Goal: Task Accomplishment & Management: Complete application form

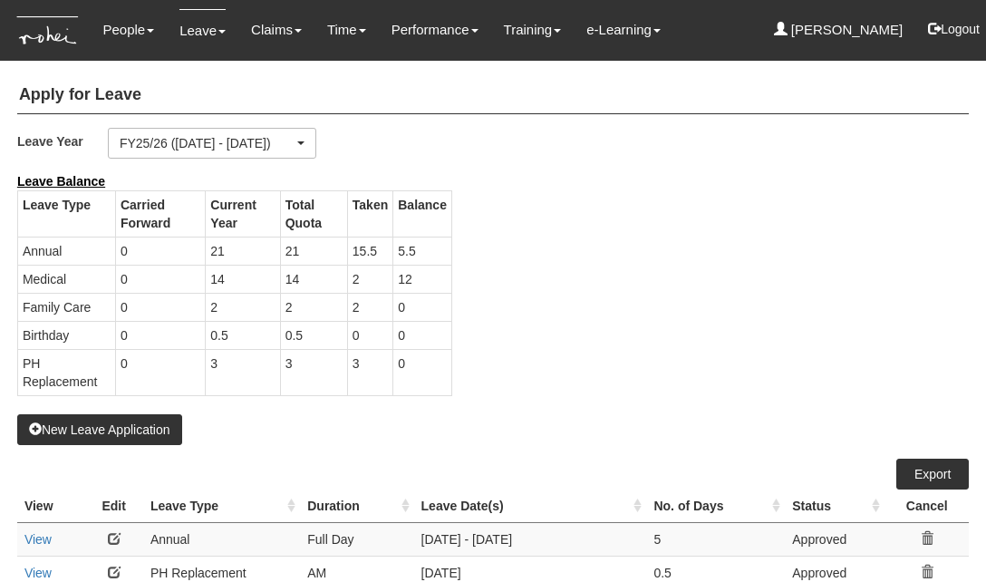
select select "50"
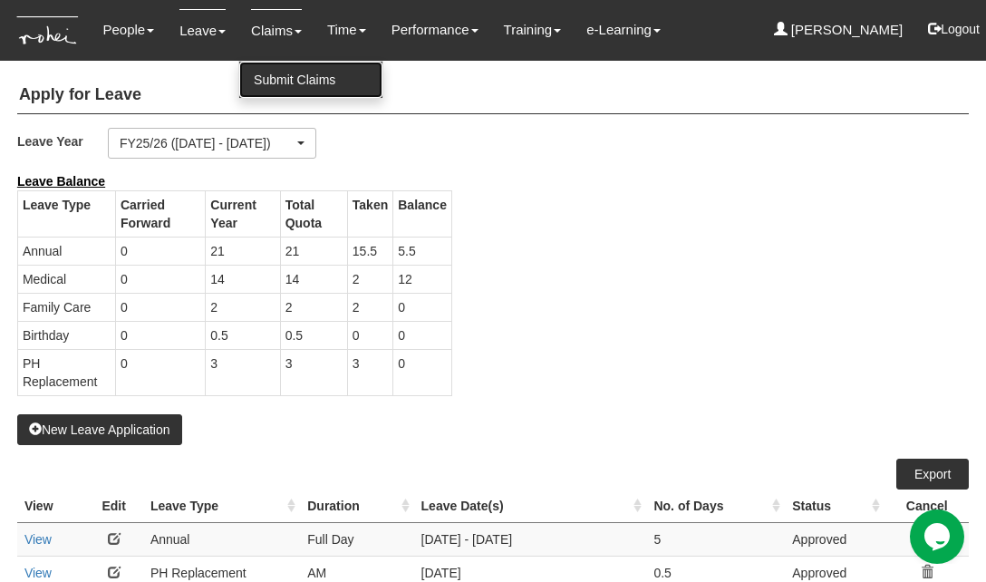
click at [287, 68] on link "Submit Claims" at bounding box center [310, 80] width 143 height 36
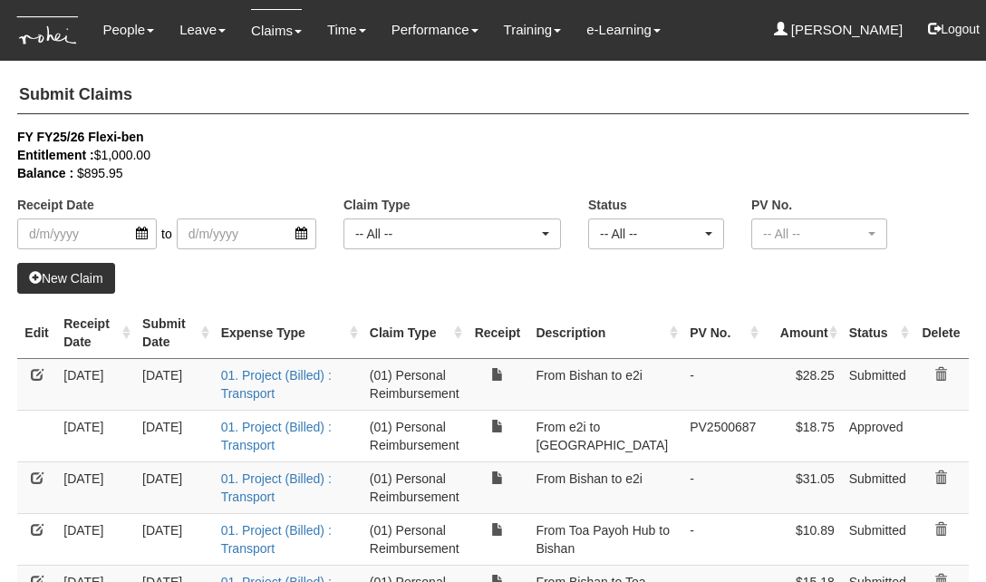
select select "50"
click at [75, 274] on link "New Claim" at bounding box center [66, 278] width 98 height 31
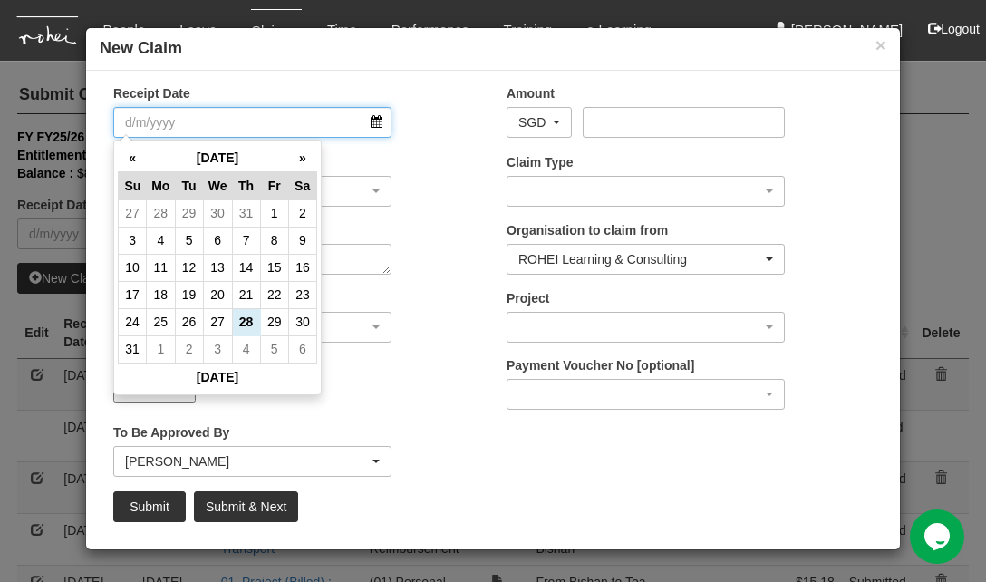
click at [372, 125] on input "Receipt Date" at bounding box center [252, 122] width 278 height 31
click at [247, 315] on td "28" at bounding box center [246, 321] width 28 height 27
type input "28/8/2025"
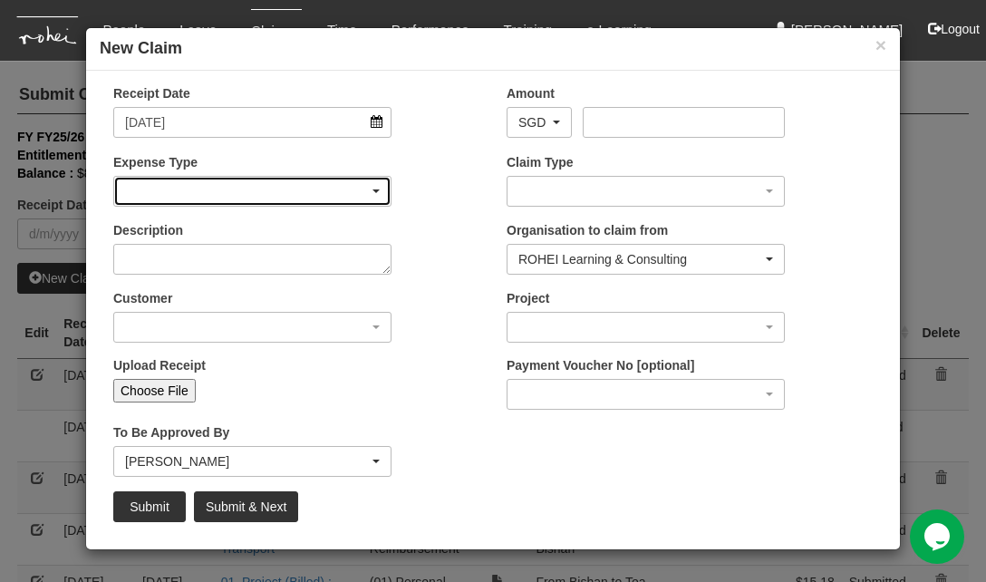
click at [366, 194] on div "button" at bounding box center [252, 191] width 276 height 29
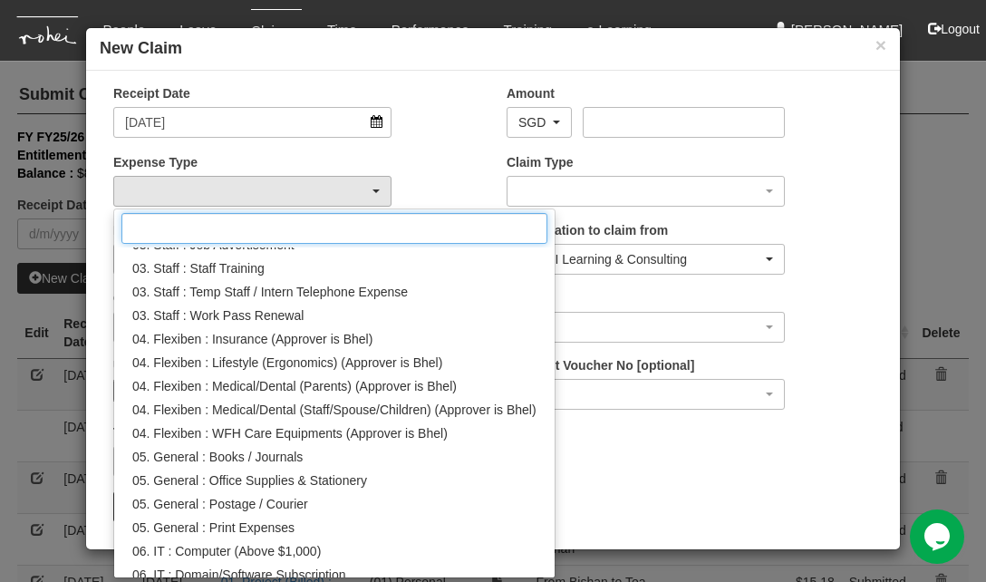
scroll to position [422, 0]
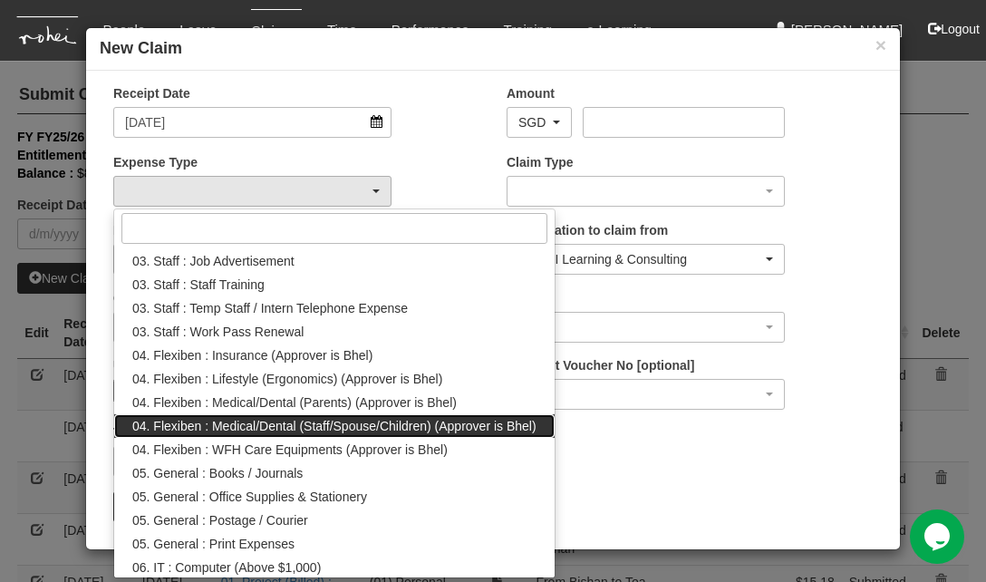
click at [435, 419] on span "04. Flexiben : Medical/Dental (Staff/Spouse/Children) (Approver is Bhel)" at bounding box center [334, 426] width 404 height 18
select select "146"
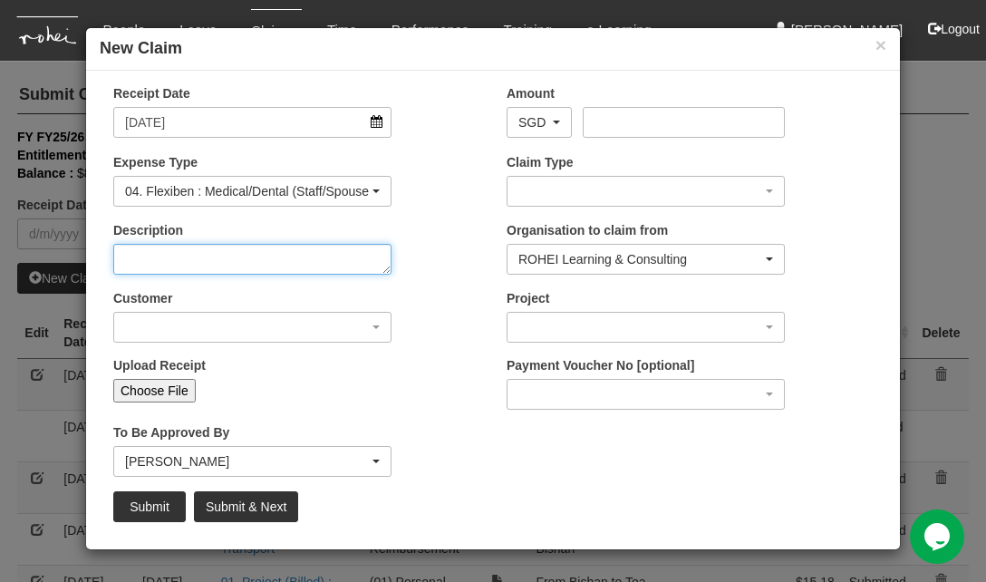
click at [285, 267] on textarea "Description" at bounding box center [252, 259] width 278 height 31
type textarea "MRI @TTSH"
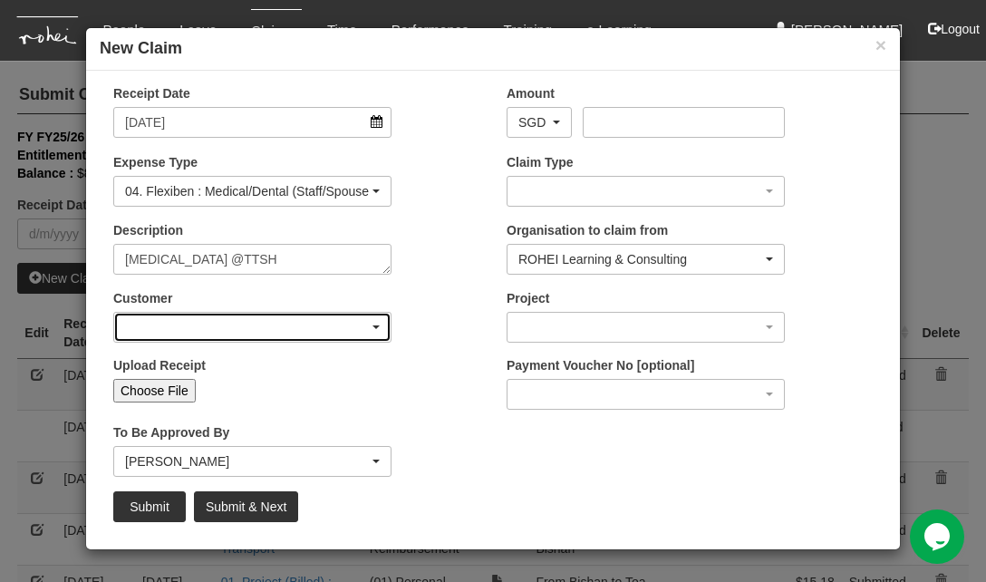
click at [331, 332] on div "button" at bounding box center [252, 327] width 276 height 29
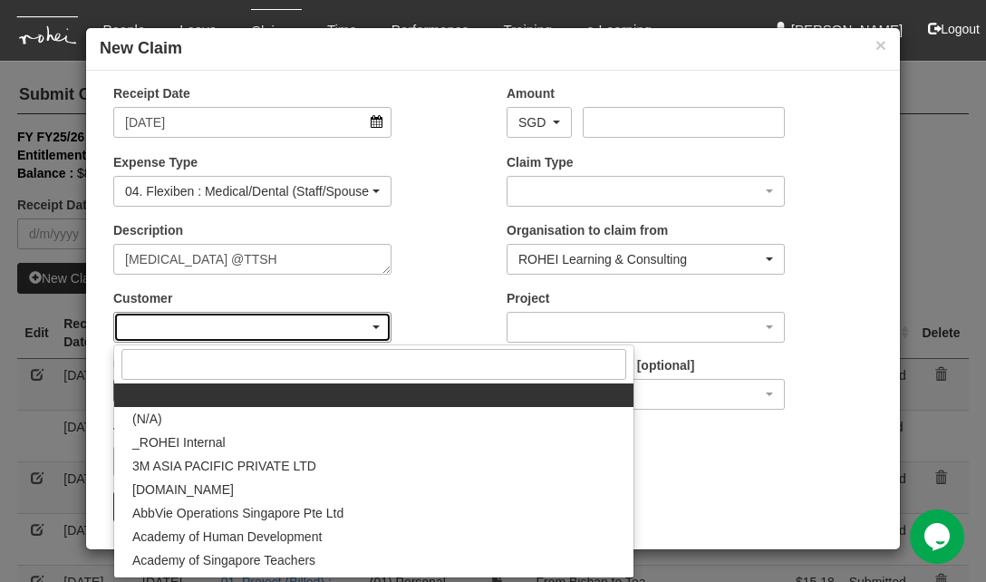
click at [364, 325] on div "button" at bounding box center [252, 327] width 276 height 29
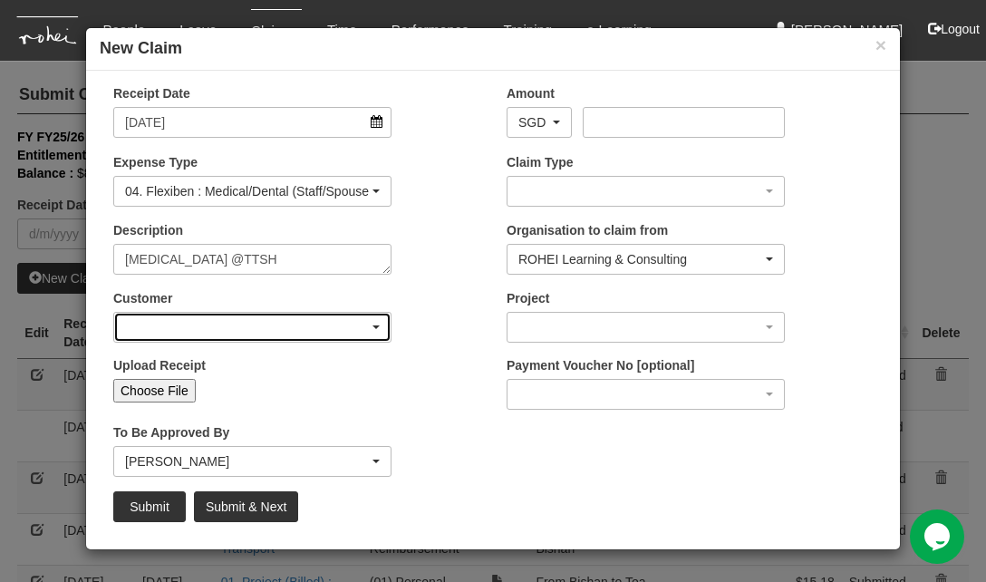
click at [374, 325] on span "button" at bounding box center [375, 327] width 7 height 4
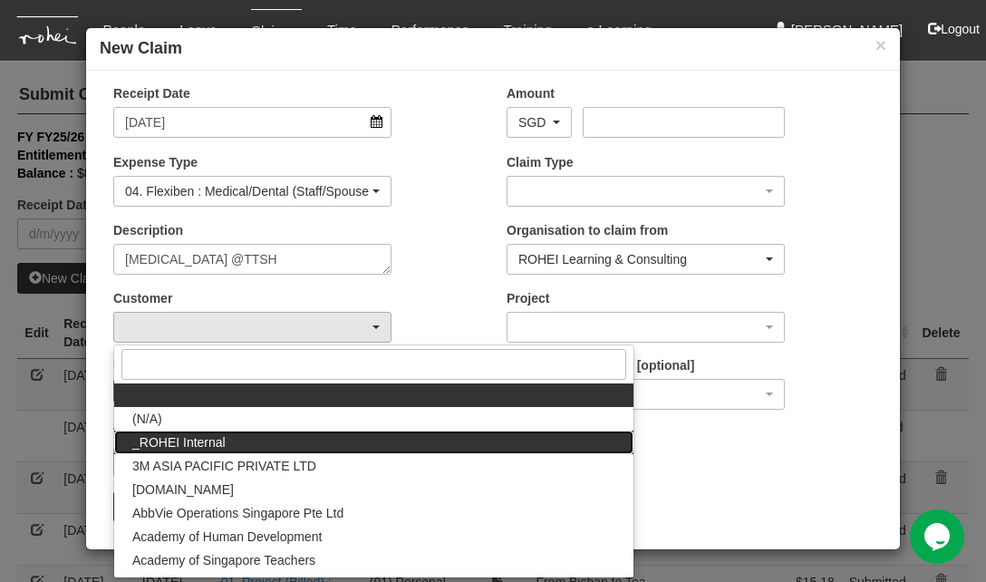
click at [256, 433] on link "_ROHEI Internal" at bounding box center [373, 442] width 519 height 24
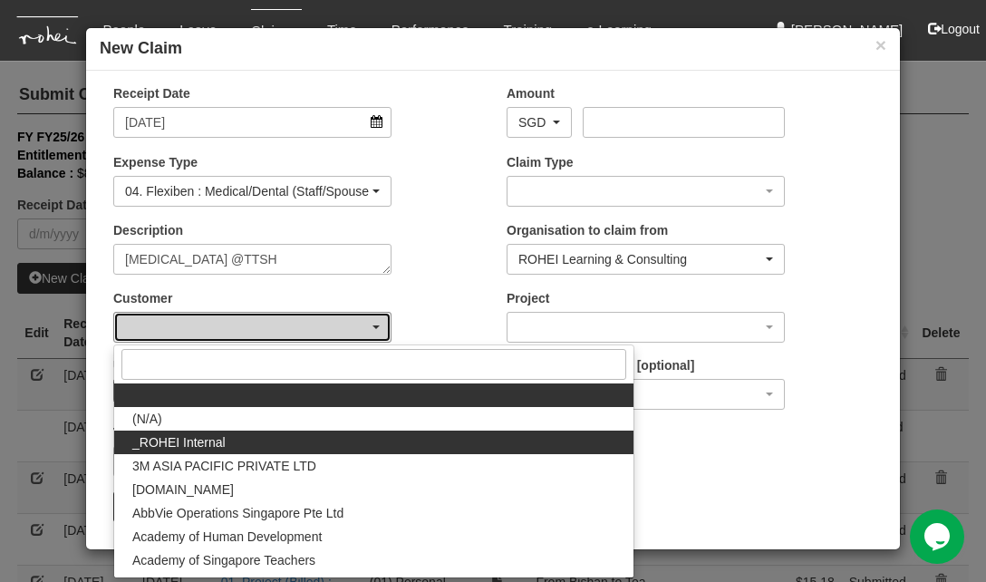
select select "397"
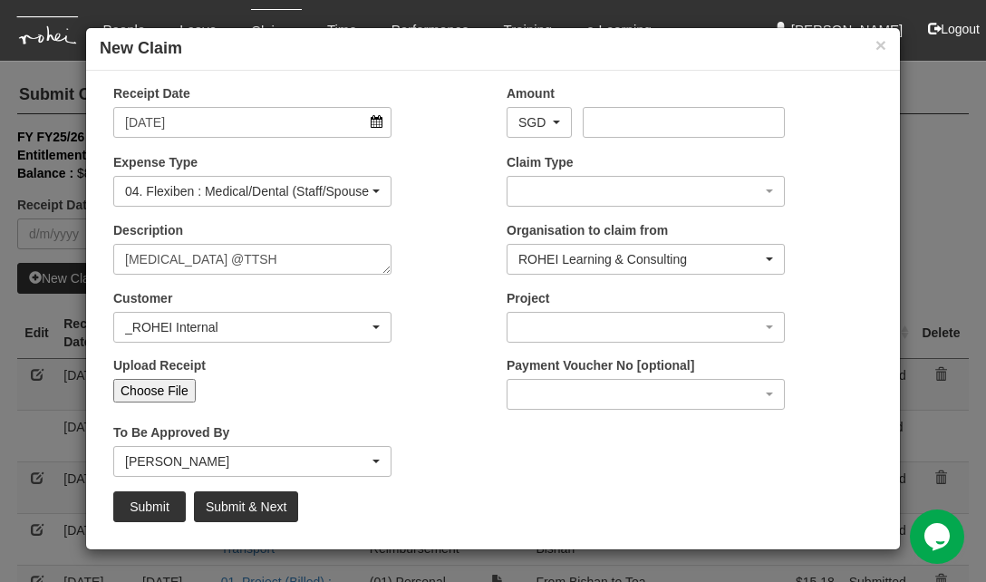
click at [176, 392] on input "Choose File" at bounding box center [154, 391] width 82 height 24
type input "C:\fakepath\Alvin 28Aug2025 TTSH MRI ($1,138.01) p1.pdf"
type input "Choose Another File"
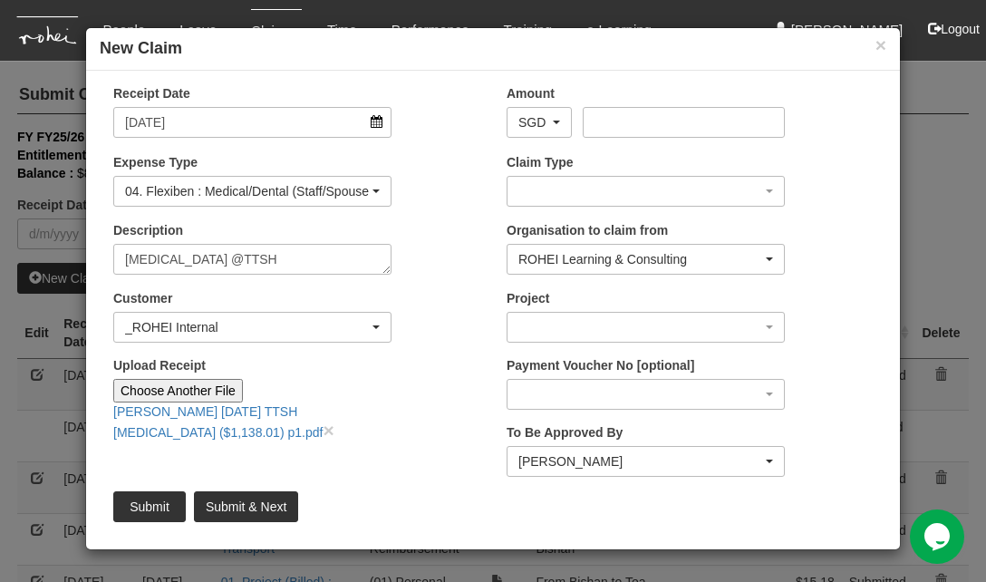
click at [198, 392] on input "Choose Another File" at bounding box center [178, 391] width 130 height 24
type input "C:\fakepath\Alvin 28Aug2025 TTSH MRI ($1,138.01) p2.pdf"
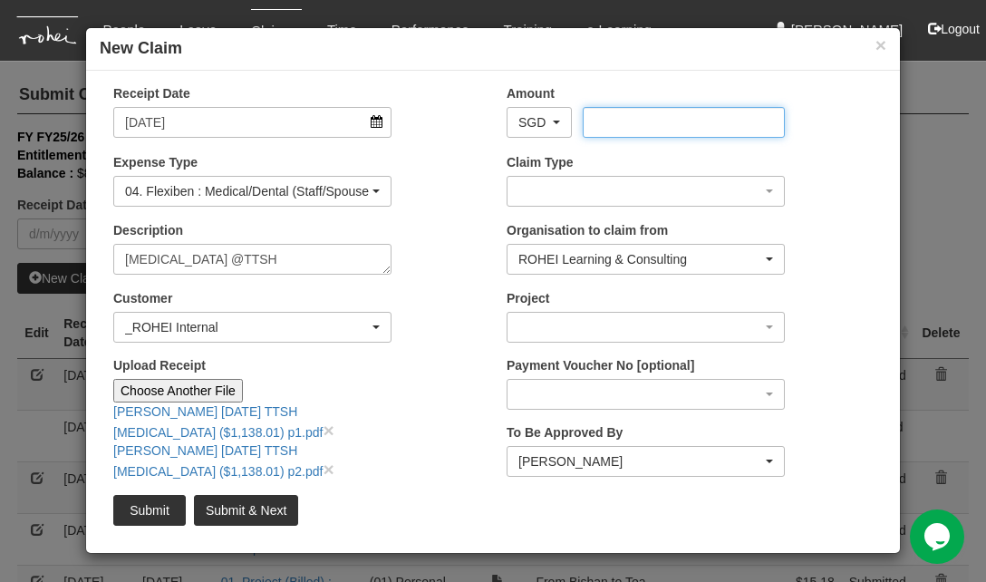
click at [647, 123] on input "Amount" at bounding box center [683, 122] width 201 height 31
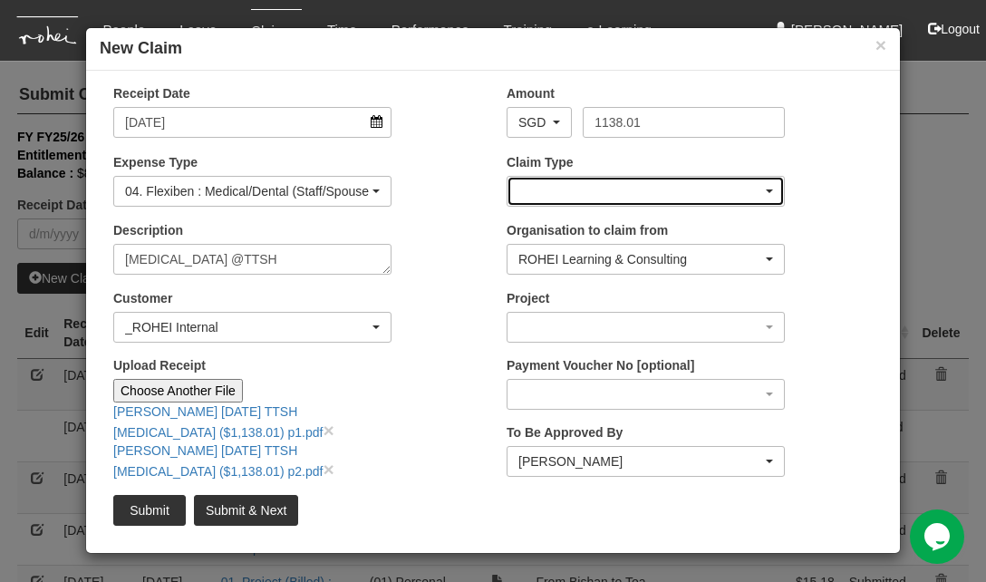
click at [759, 192] on div "button" at bounding box center [646, 191] width 276 height 29
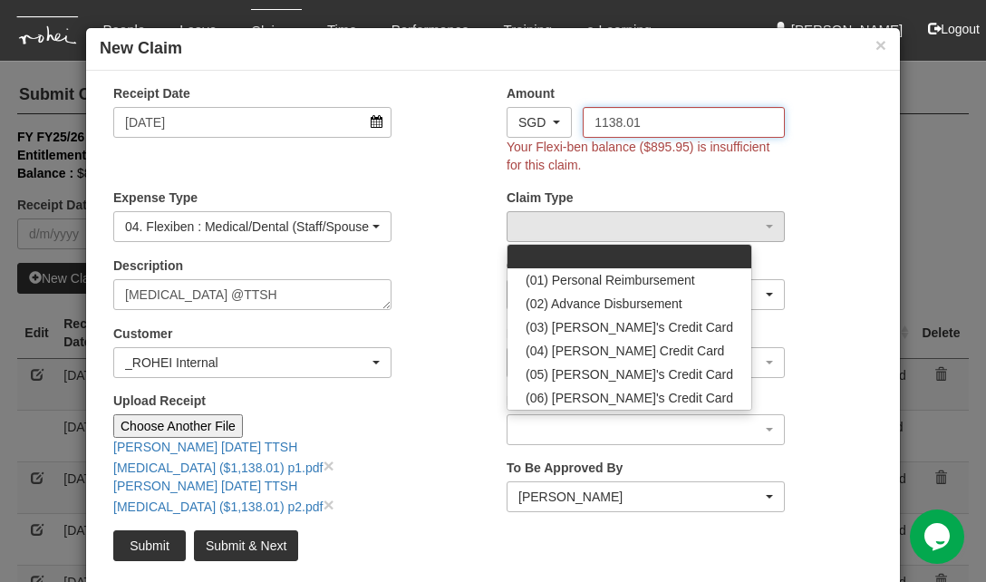
click at [623, 127] on input "1138.01" at bounding box center [683, 122] width 201 height 31
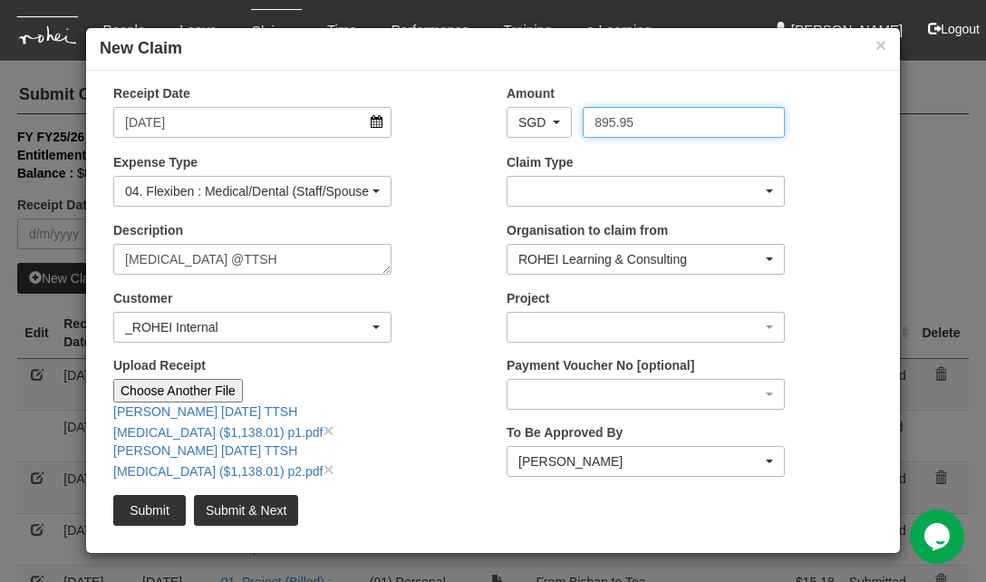
type input "895.95"
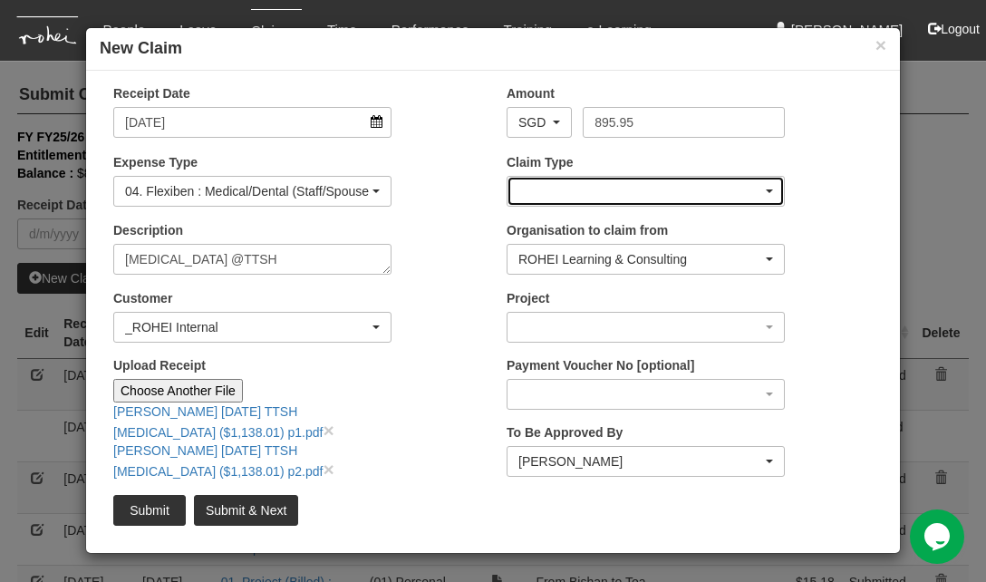
click at [763, 190] on div "button" at bounding box center [646, 191] width 276 height 29
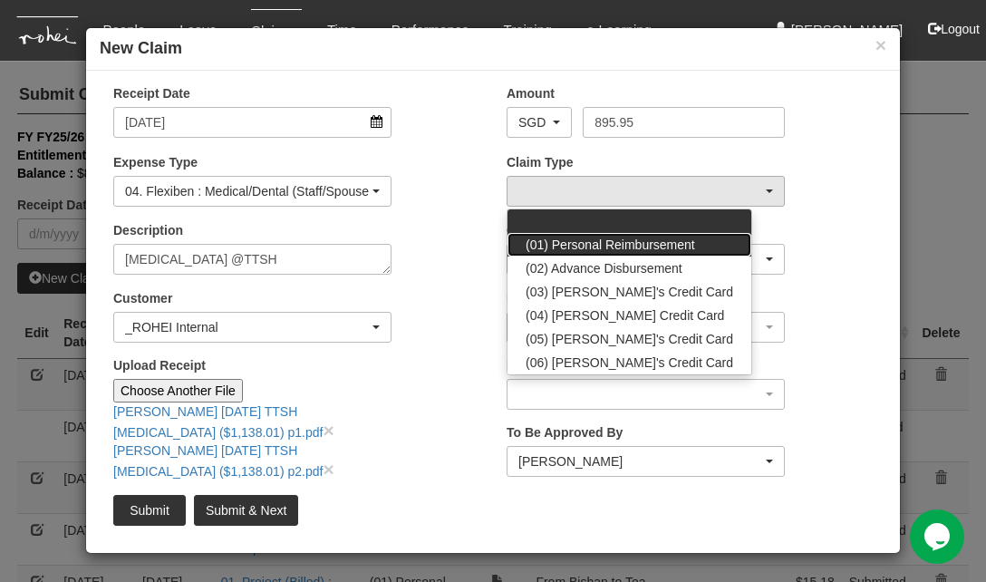
click at [691, 248] on span "(01) Personal Reimbursement" at bounding box center [610, 245] width 169 height 18
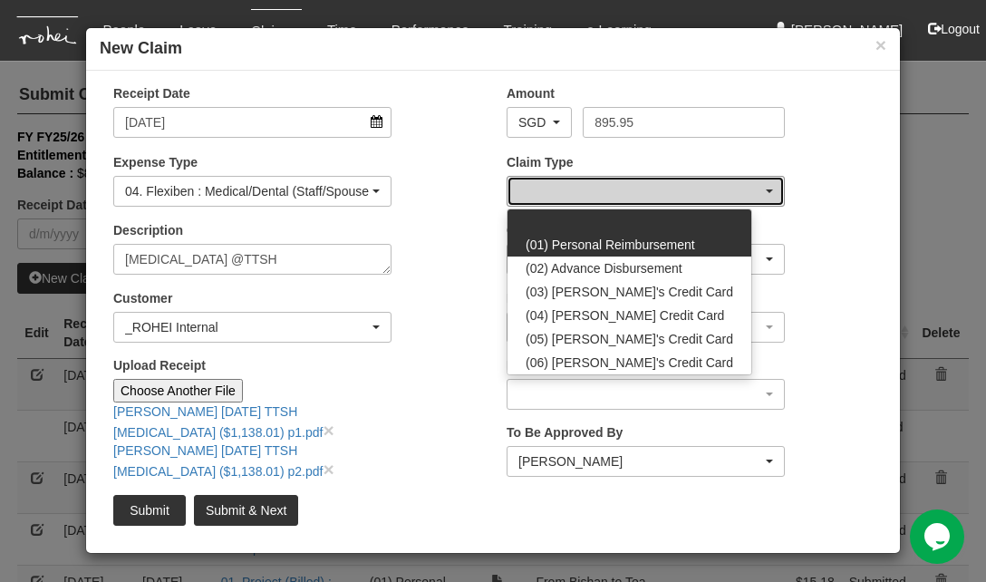
select select "14"
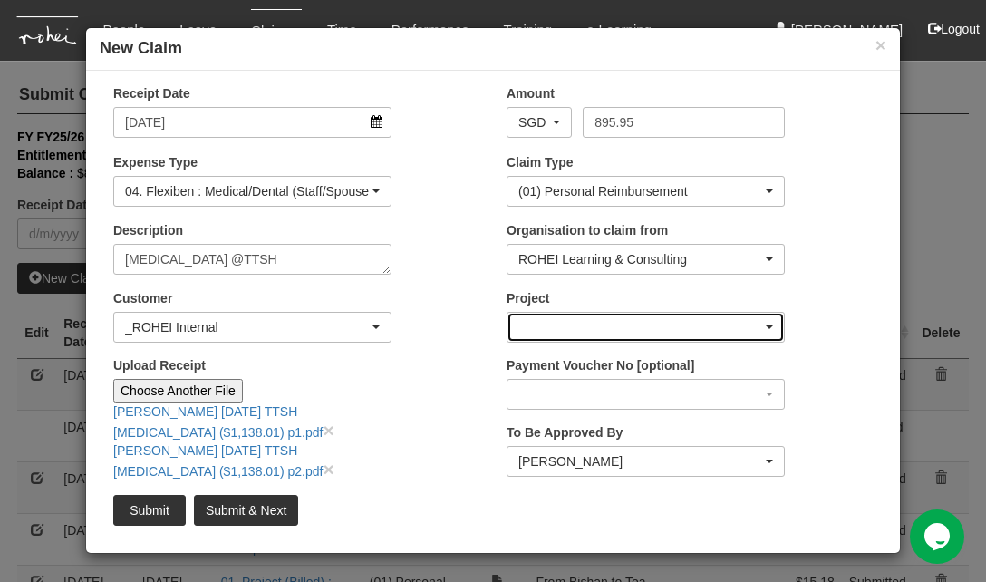
click at [680, 319] on div "button" at bounding box center [646, 327] width 276 height 29
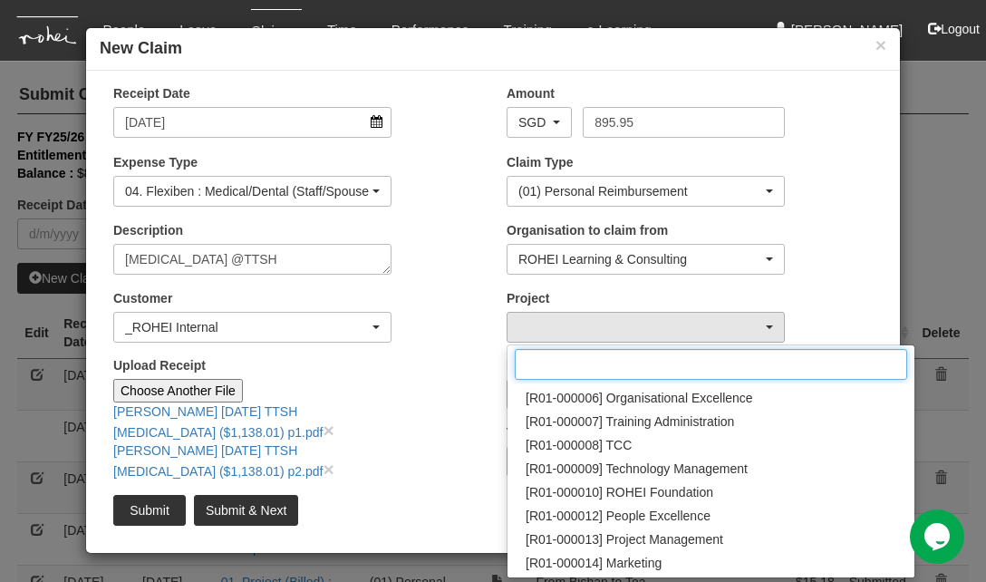
scroll to position [180, 0]
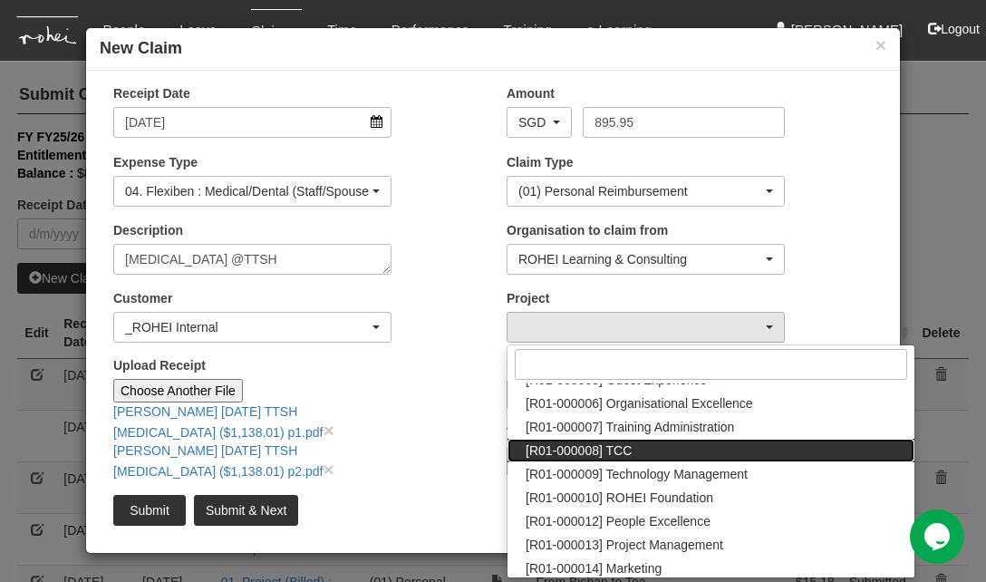
click at [715, 455] on link "[R01-000008] TCC" at bounding box center [711, 451] width 407 height 24
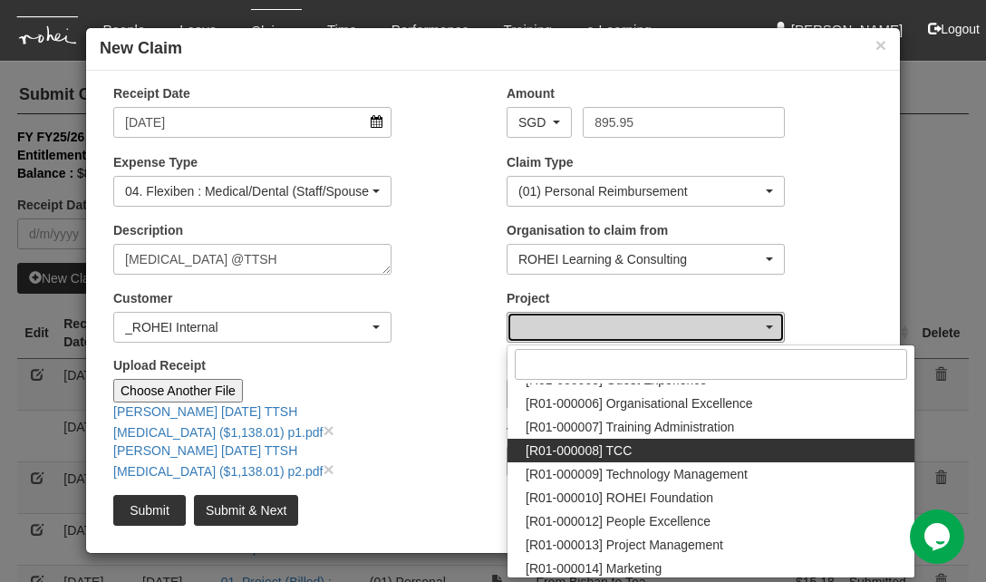
select select "1485"
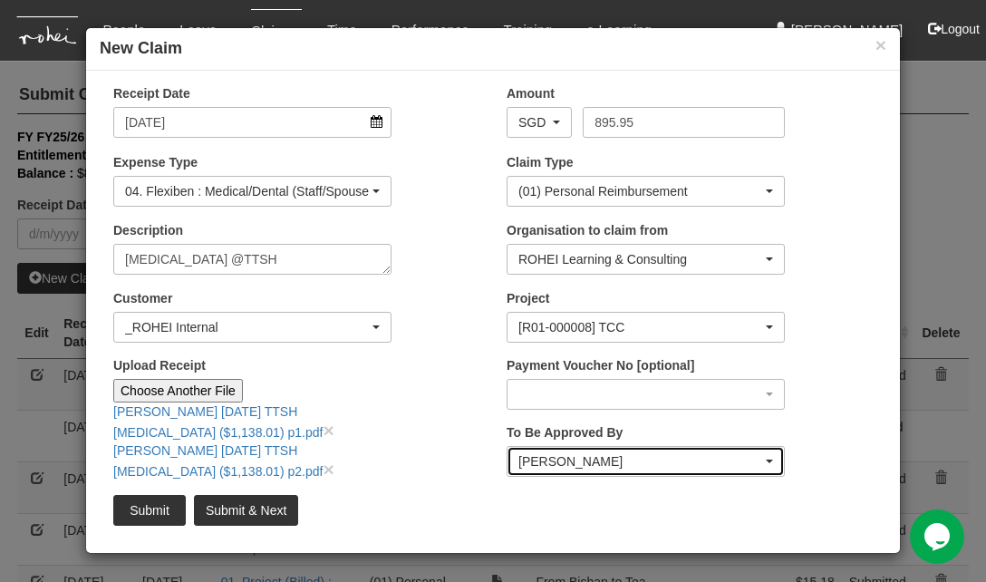
click at [760, 459] on div "Wen-Wei Chiang" at bounding box center [640, 461] width 244 height 18
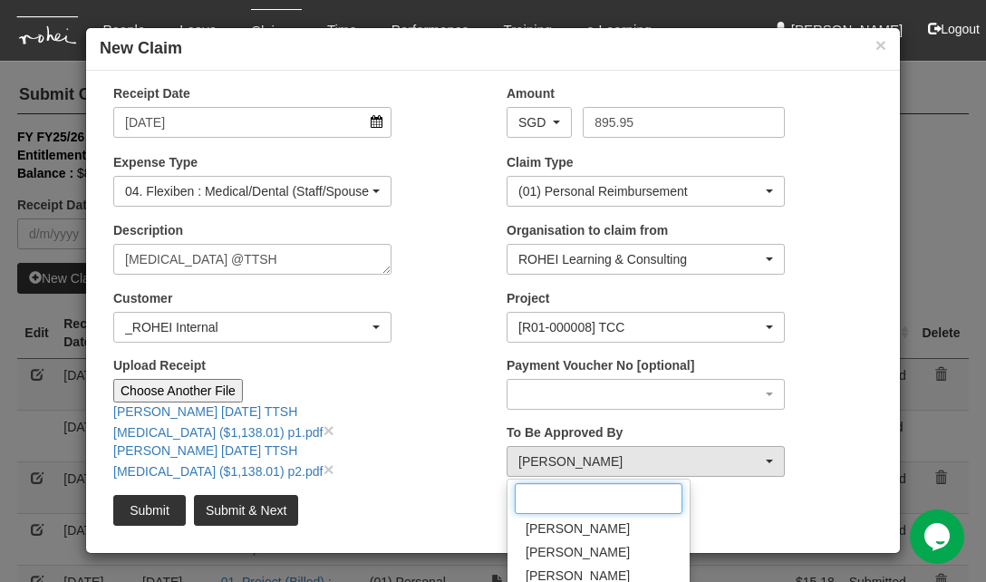
scroll to position [106, 0]
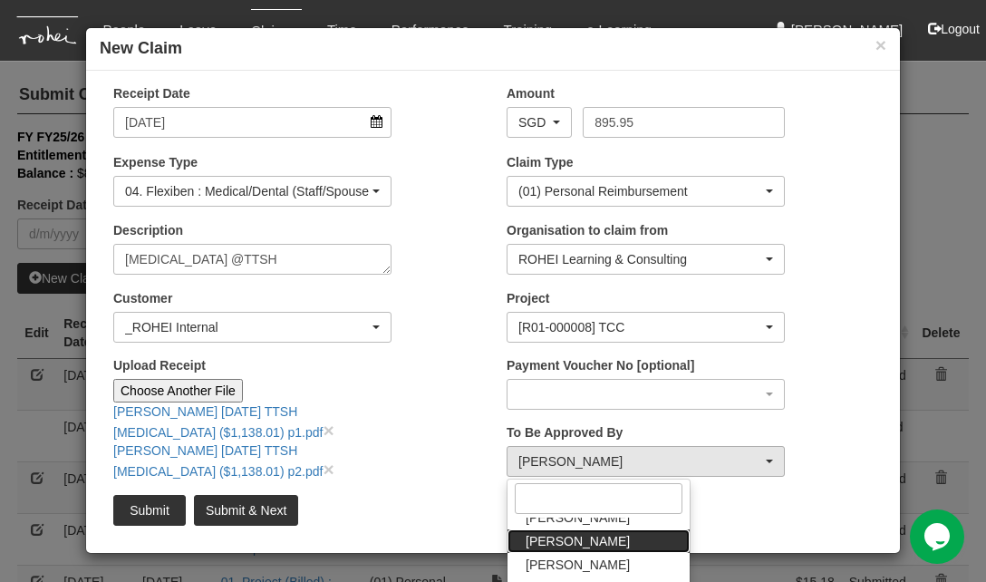
click at [577, 534] on span "Claribel Abadilla" at bounding box center [578, 541] width 104 height 18
select select "7c74568e-c65a-4e2f-b023-70974c8e3265"
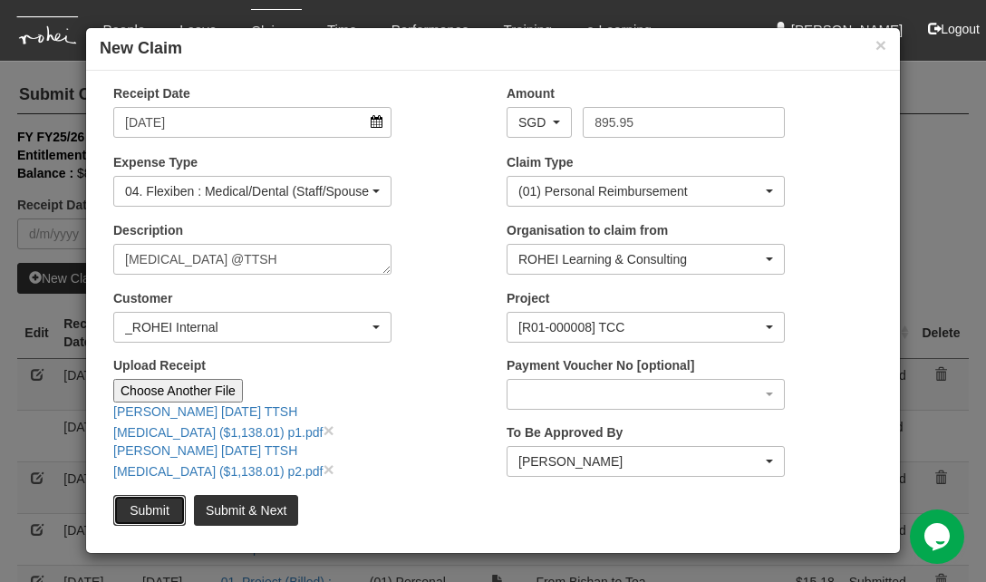
click at [165, 503] on input "Submit" at bounding box center [149, 510] width 73 height 31
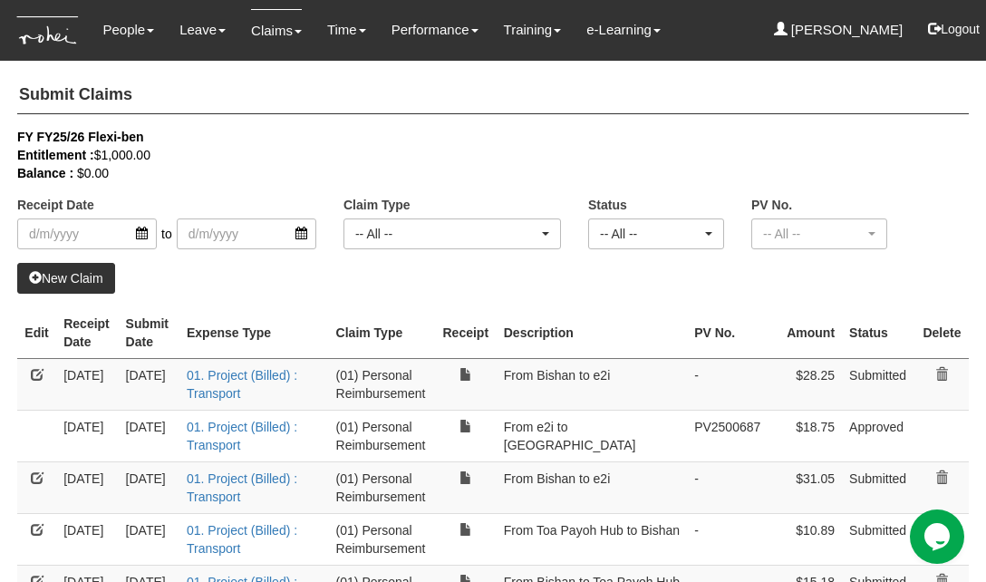
select select "50"
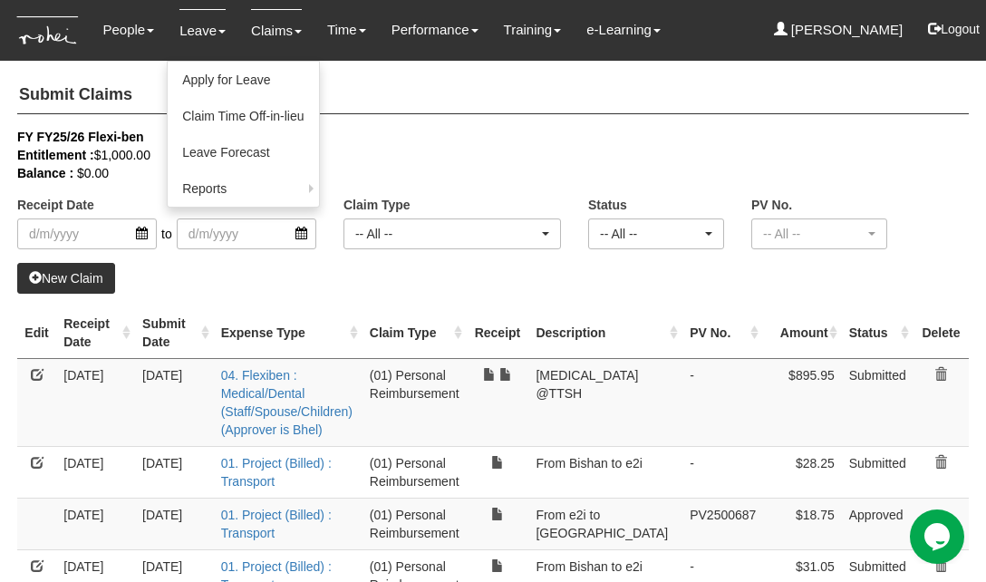
click at [219, 41] on link "Leave" at bounding box center [202, 30] width 46 height 43
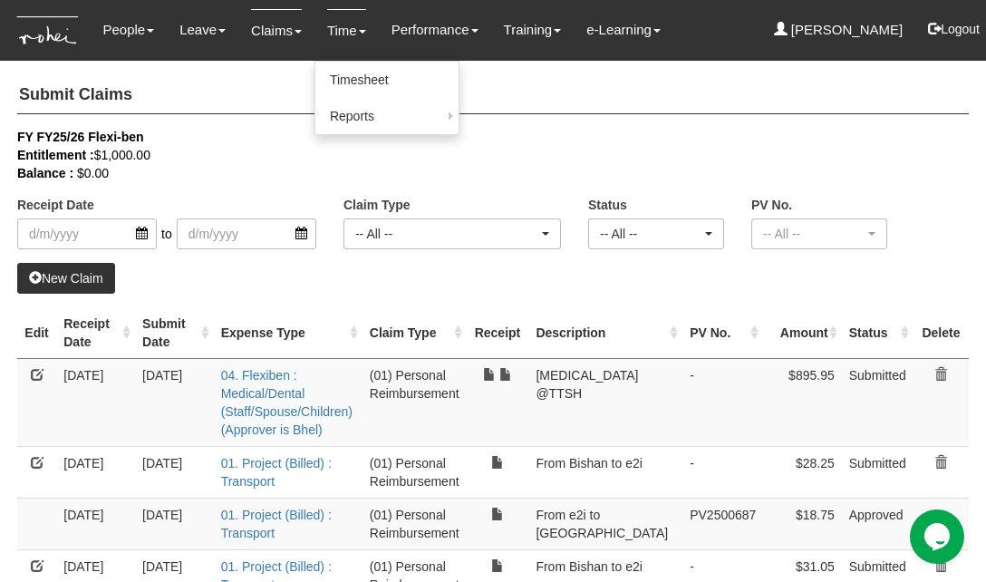
click at [345, 38] on link "Time" at bounding box center [346, 30] width 39 height 43
click at [362, 73] on link "Timesheet" at bounding box center [386, 80] width 143 height 36
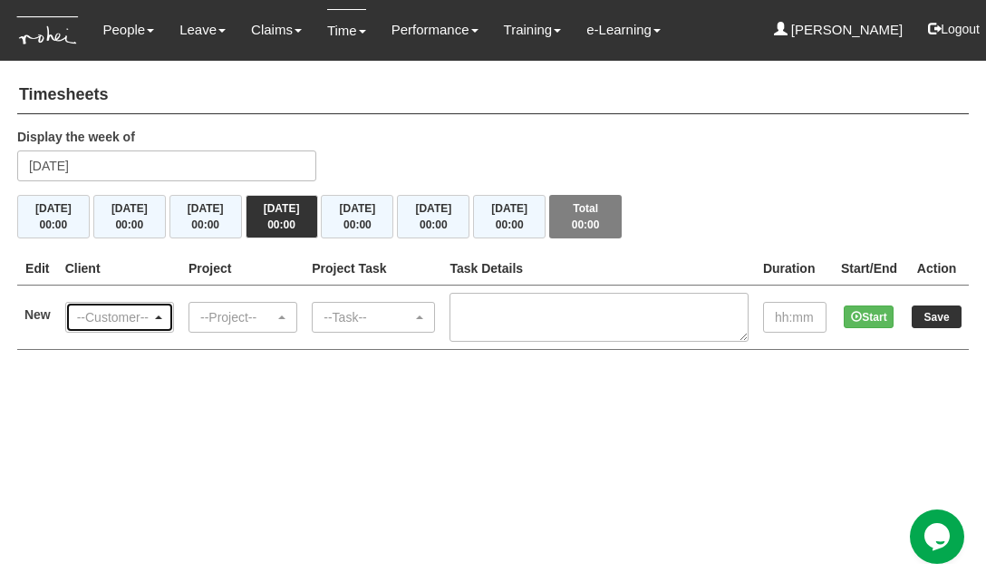
click at [160, 313] on div "--Customer--" at bounding box center [119, 317] width 85 height 18
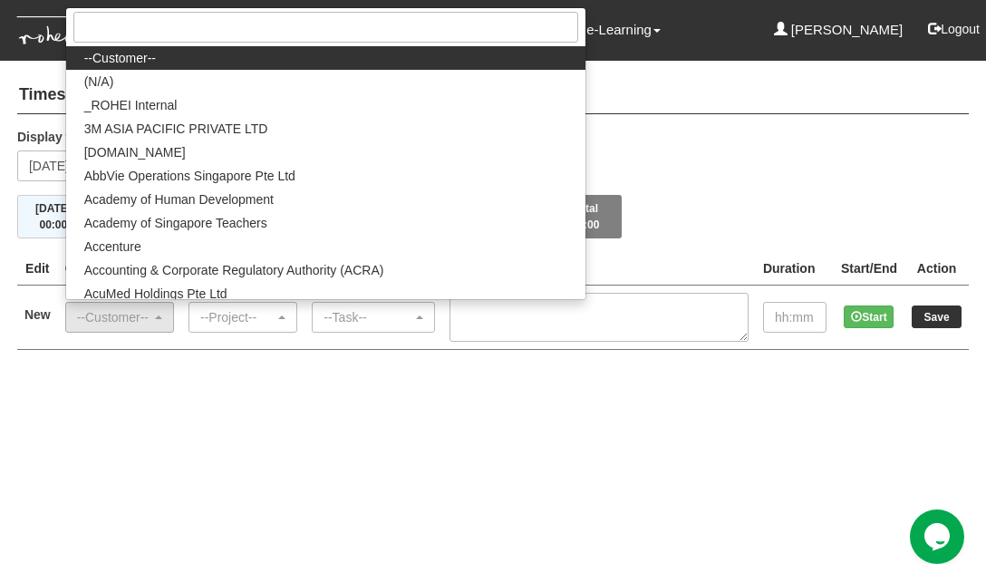
click at [513, 165] on div "Display the week of Thursday 28 August 2025" at bounding box center [493, 161] width 979 height 67
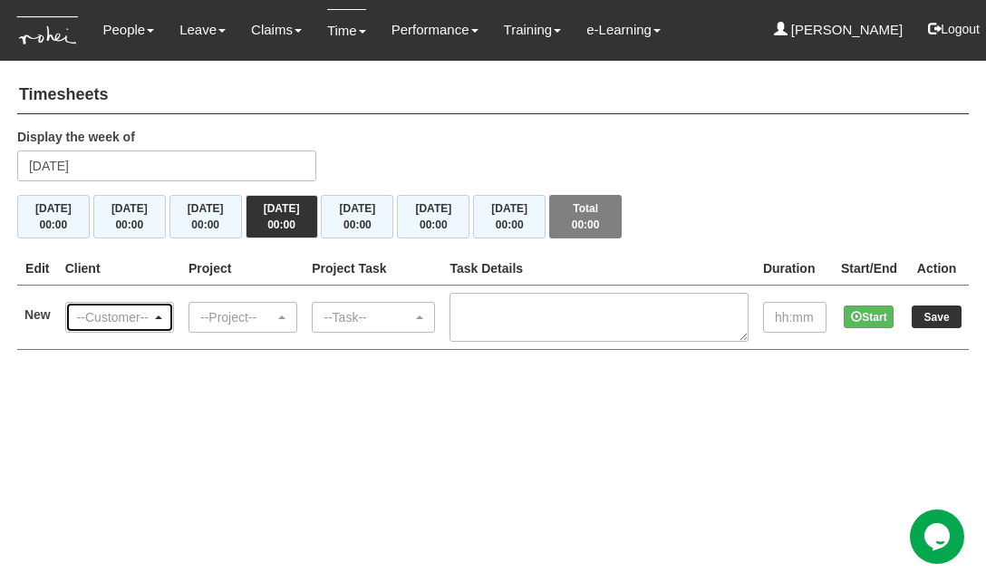
click at [162, 317] on span "button" at bounding box center [158, 317] width 7 height 4
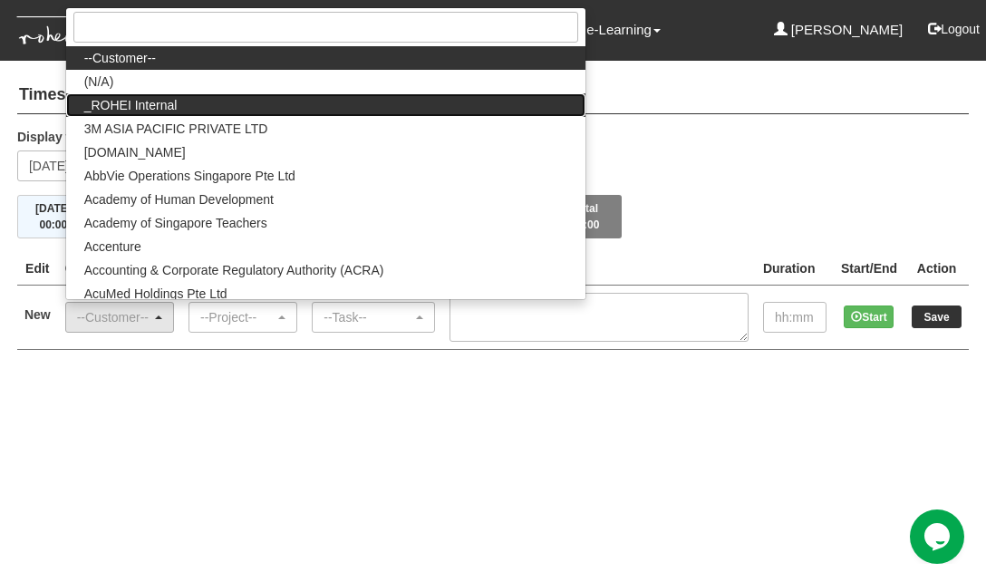
click at [271, 108] on link "_ROHEI Internal" at bounding box center [325, 105] width 519 height 24
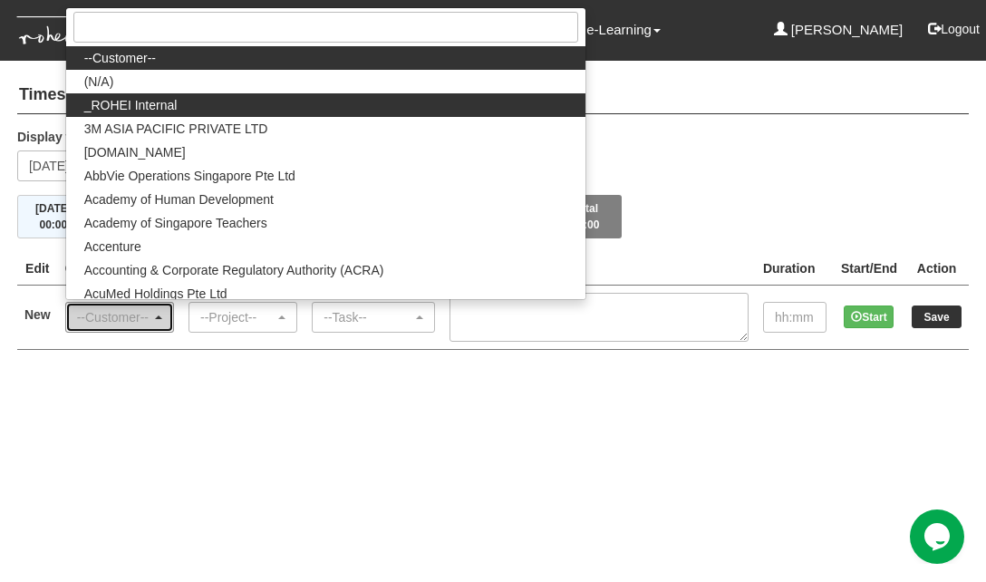
select select "397"
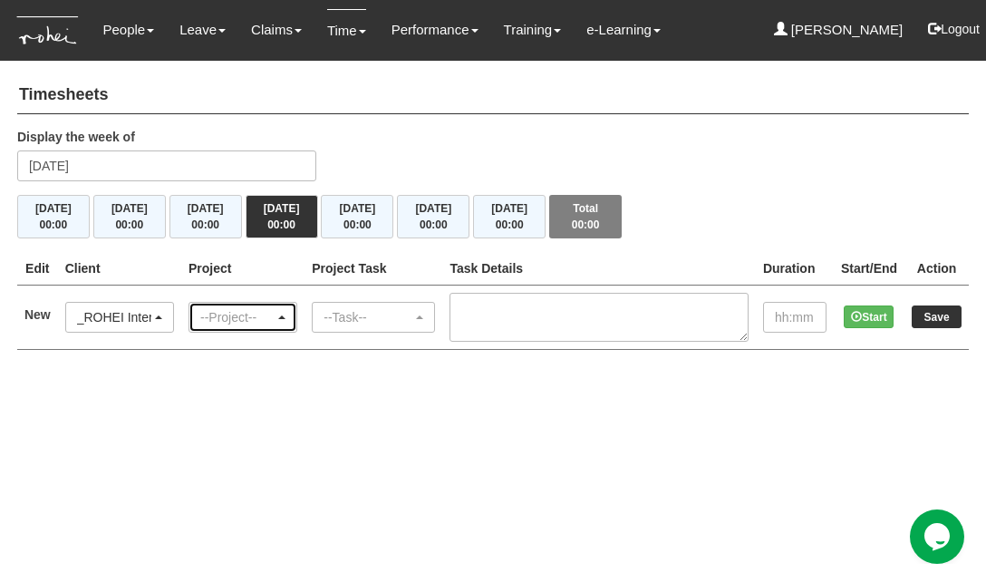
click at [285, 316] on span "button" at bounding box center [281, 317] width 7 height 4
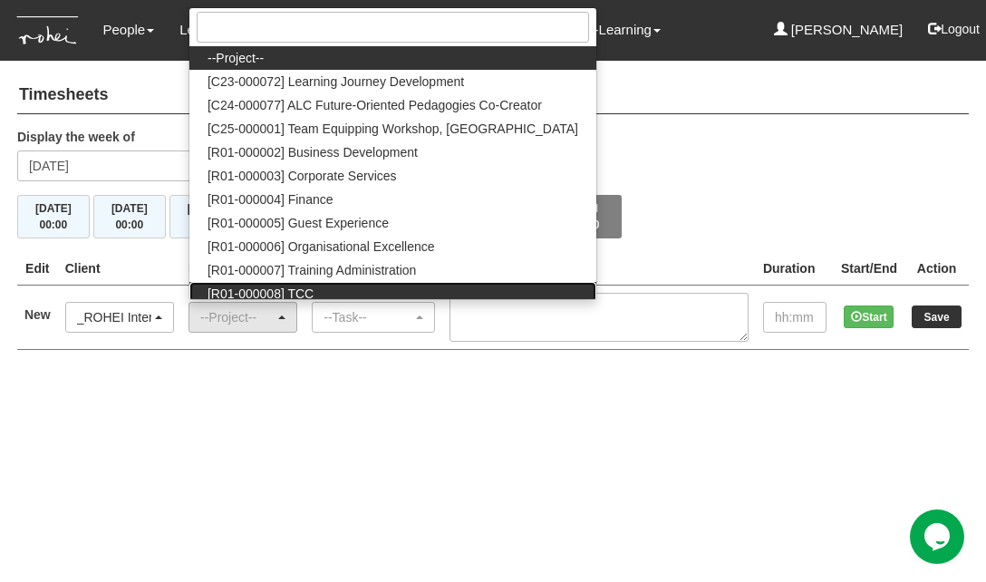
click at [320, 284] on link "[R01-000008] TCC" at bounding box center [392, 294] width 407 height 24
select select "1485"
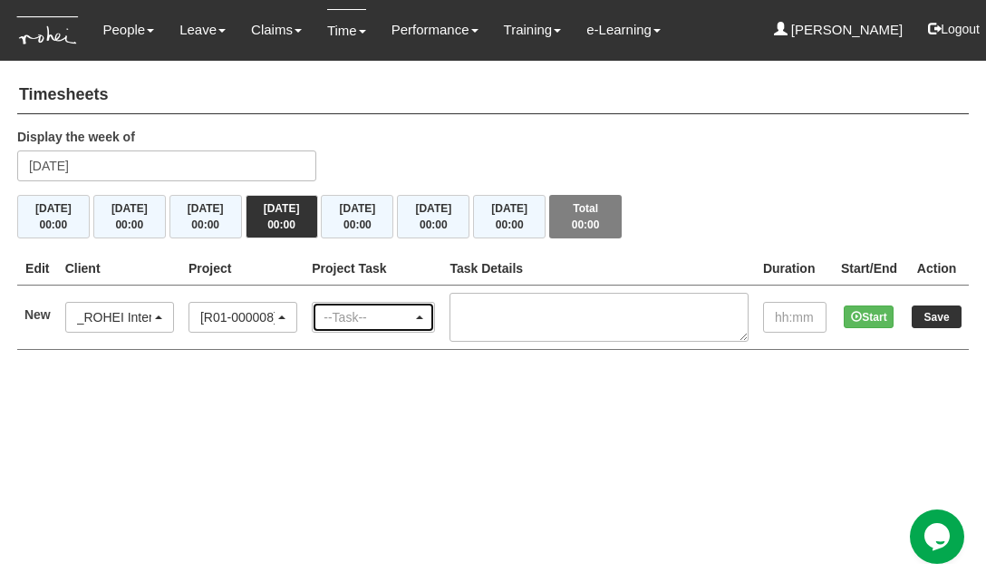
click at [423, 312] on div "--Task--" at bounding box center [374, 317] width 100 height 18
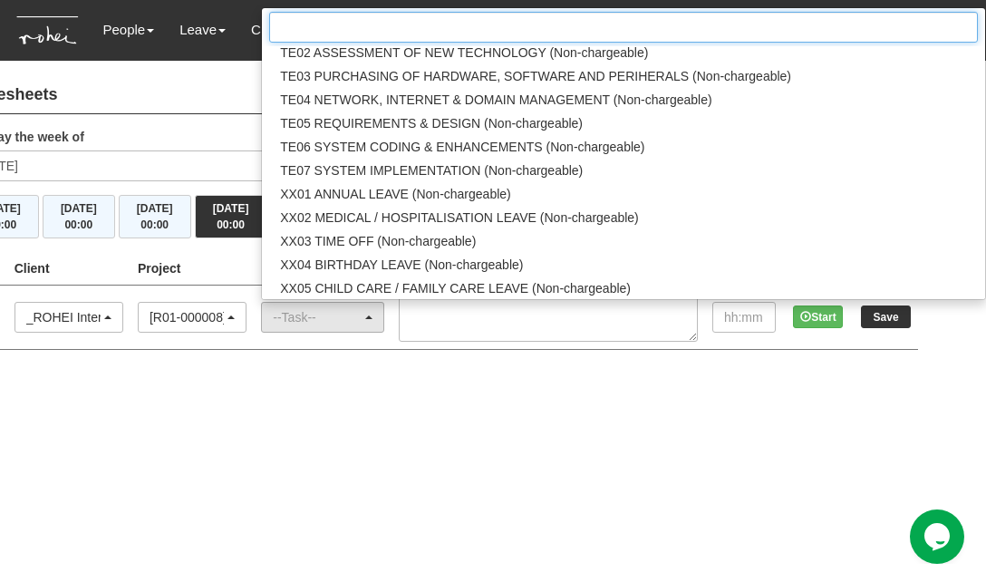
scroll to position [2509, 0]
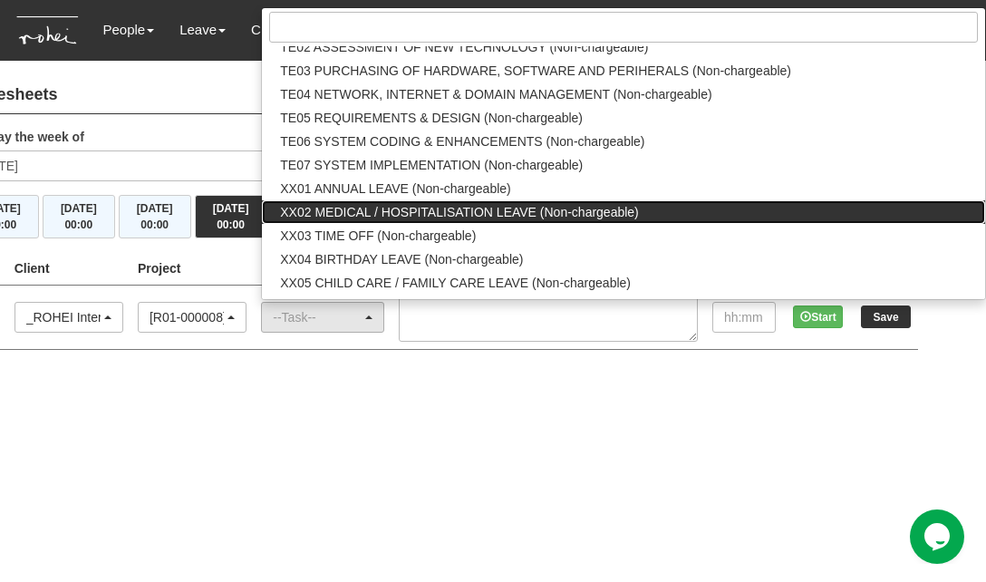
click at [548, 205] on span "XX02 MEDICAL / HOSPITALISATION LEAVE (Non-chargeable)" at bounding box center [459, 212] width 359 height 18
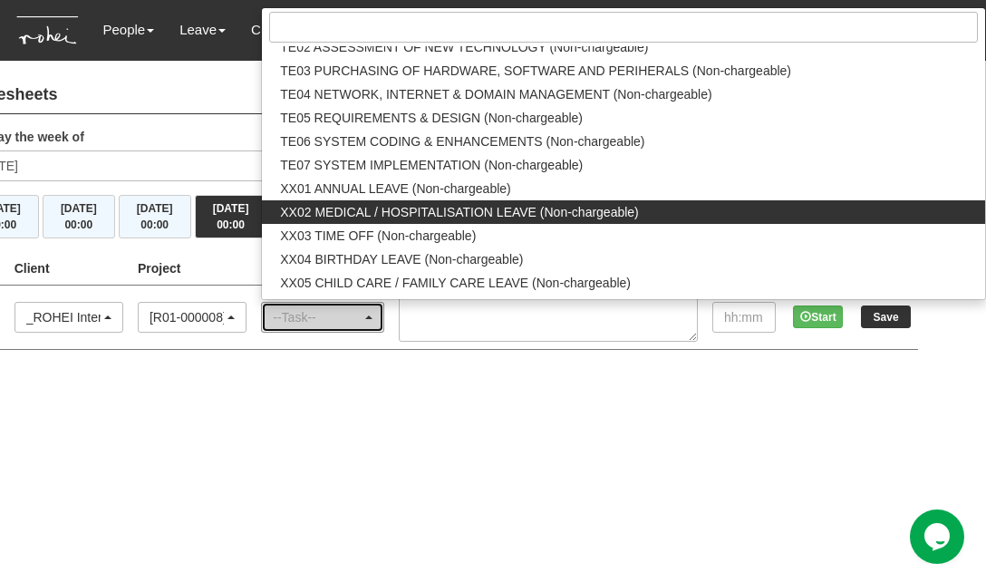
select select "105"
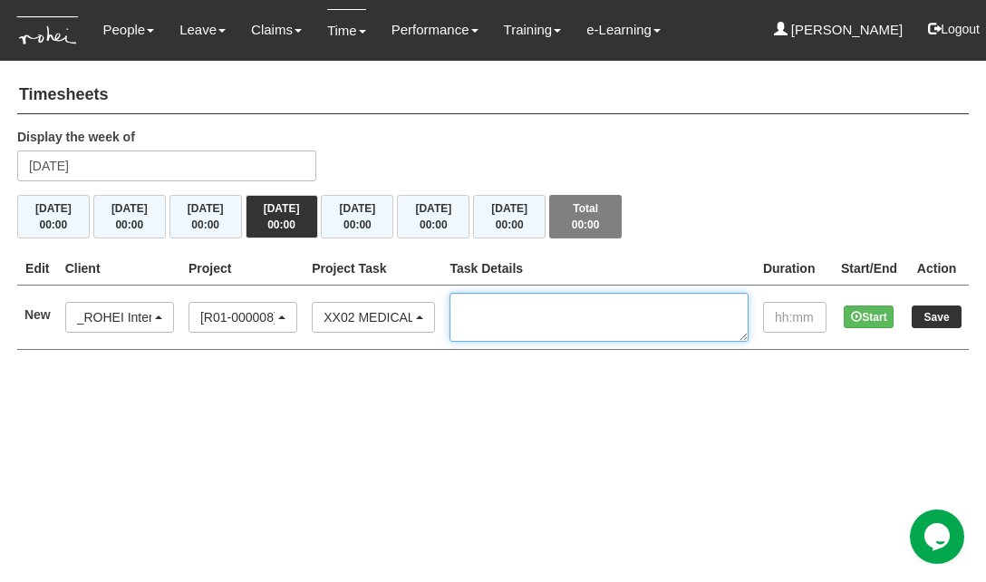
click at [562, 315] on textarea at bounding box center [599, 317] width 298 height 49
type textarea "MRI"
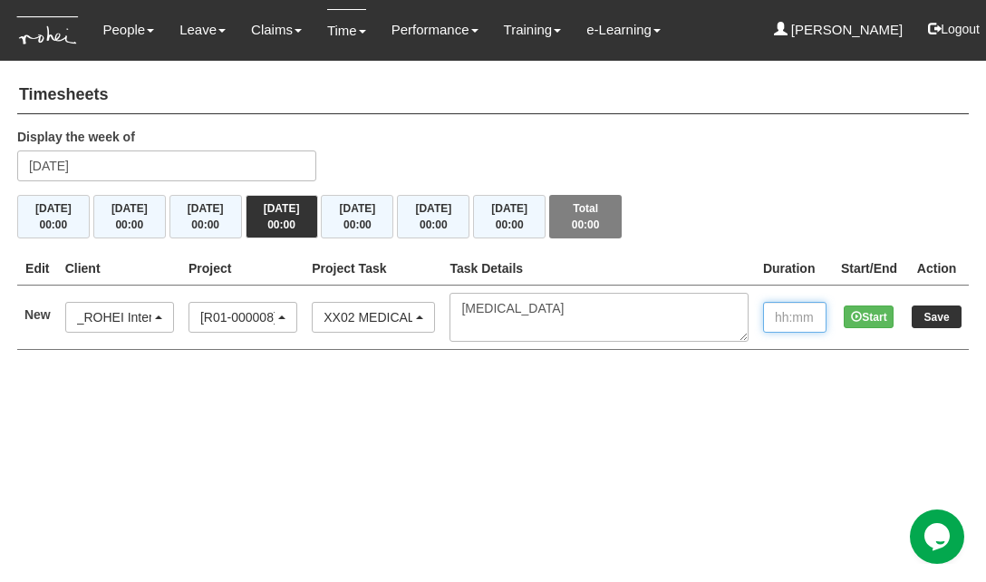
click at [793, 317] on input "text" at bounding box center [794, 317] width 63 height 31
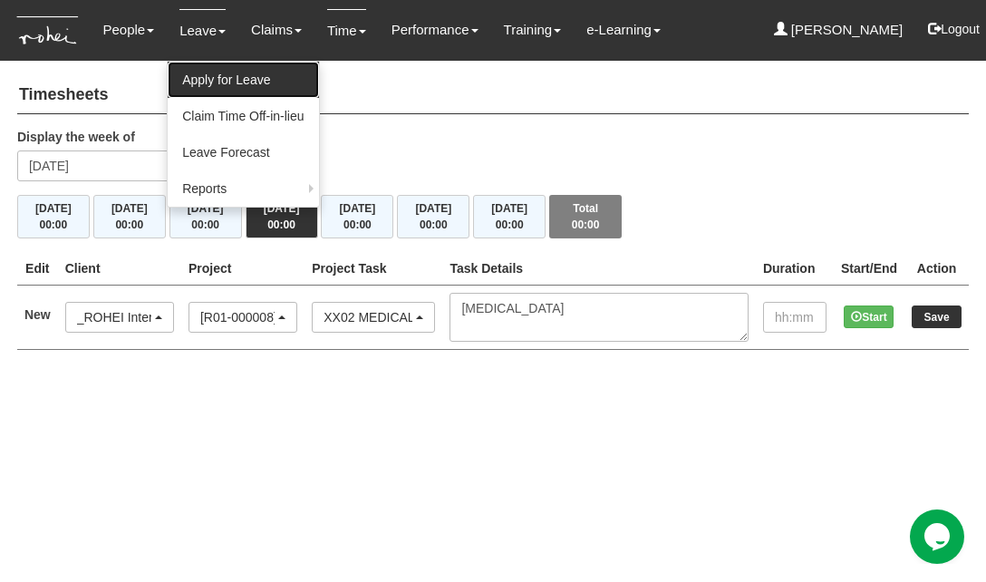
click at [218, 65] on link "Apply for Leave" at bounding box center [243, 80] width 150 height 36
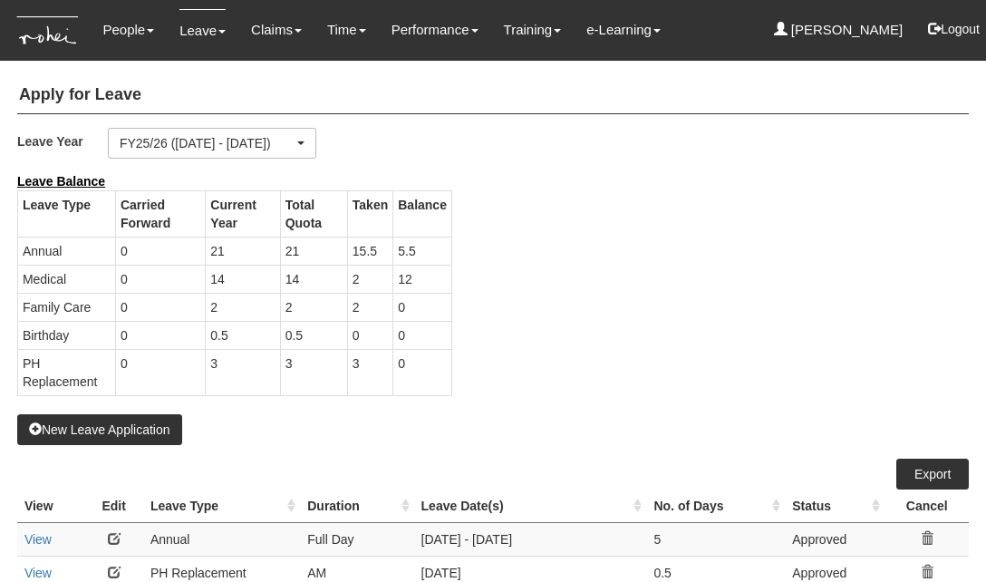
select select "50"
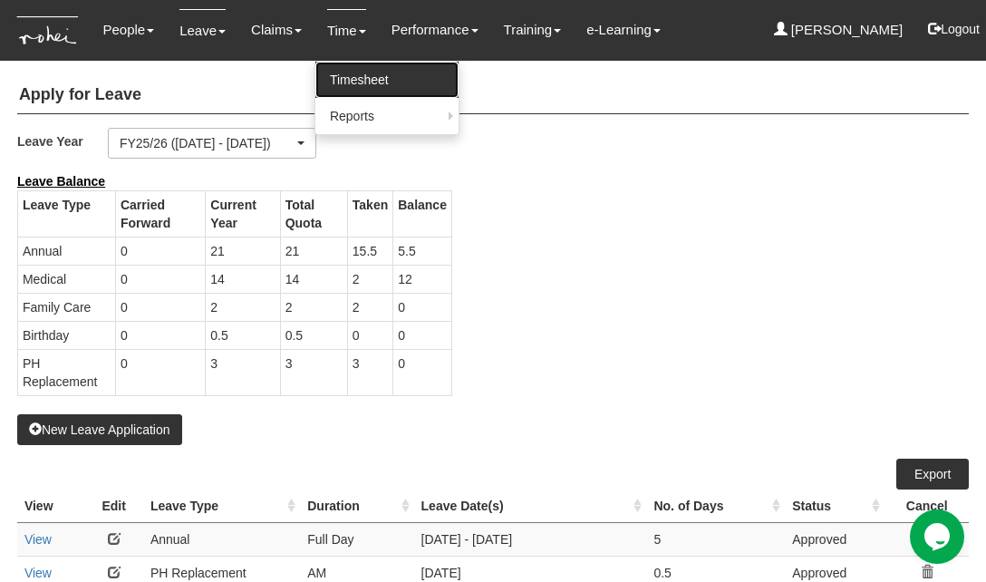
click at [354, 79] on link "Timesheet" at bounding box center [386, 80] width 143 height 36
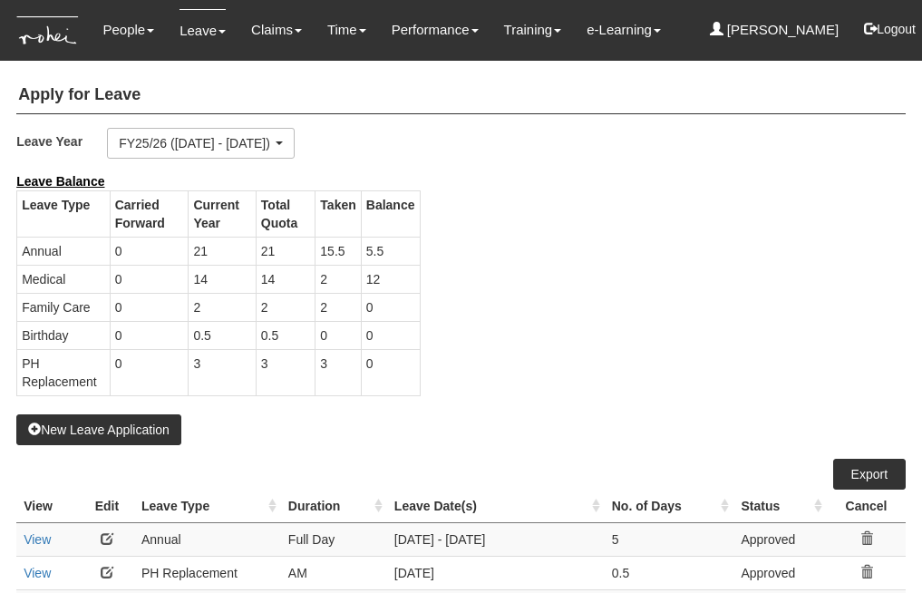
select select "50"
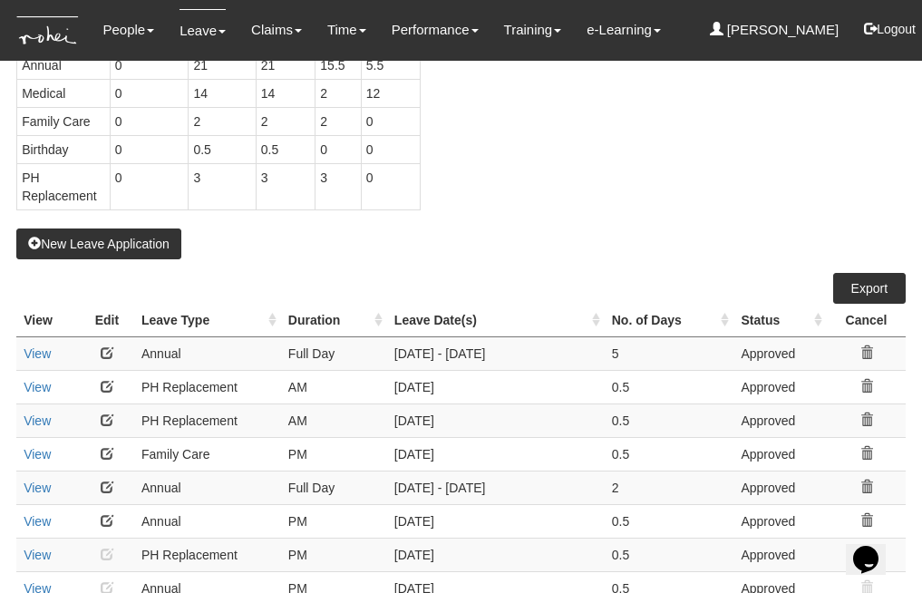
scroll to position [191, 0]
